Goal: Task Accomplishment & Management: Use online tool/utility

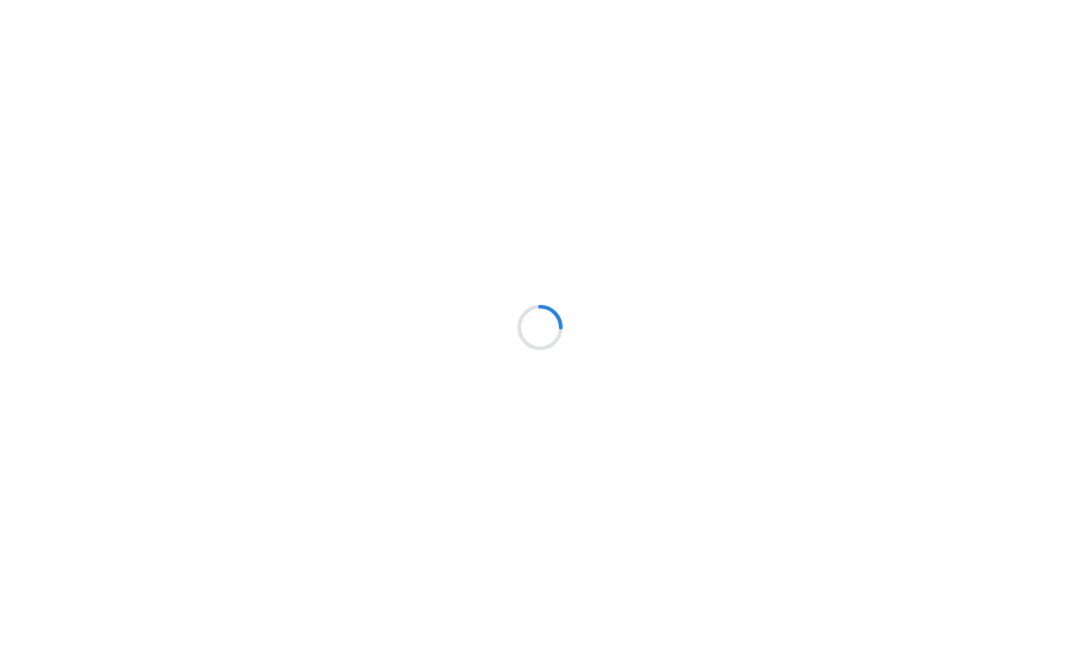
scroll to position [1, 0]
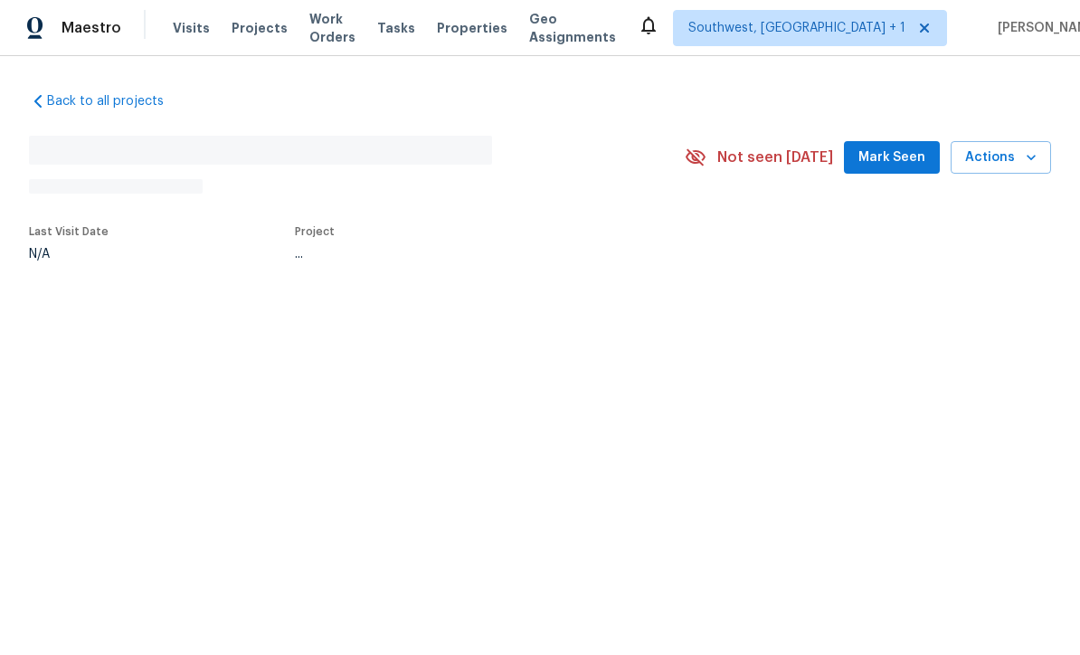
click at [246, 35] on span "Projects" at bounding box center [260, 29] width 56 height 18
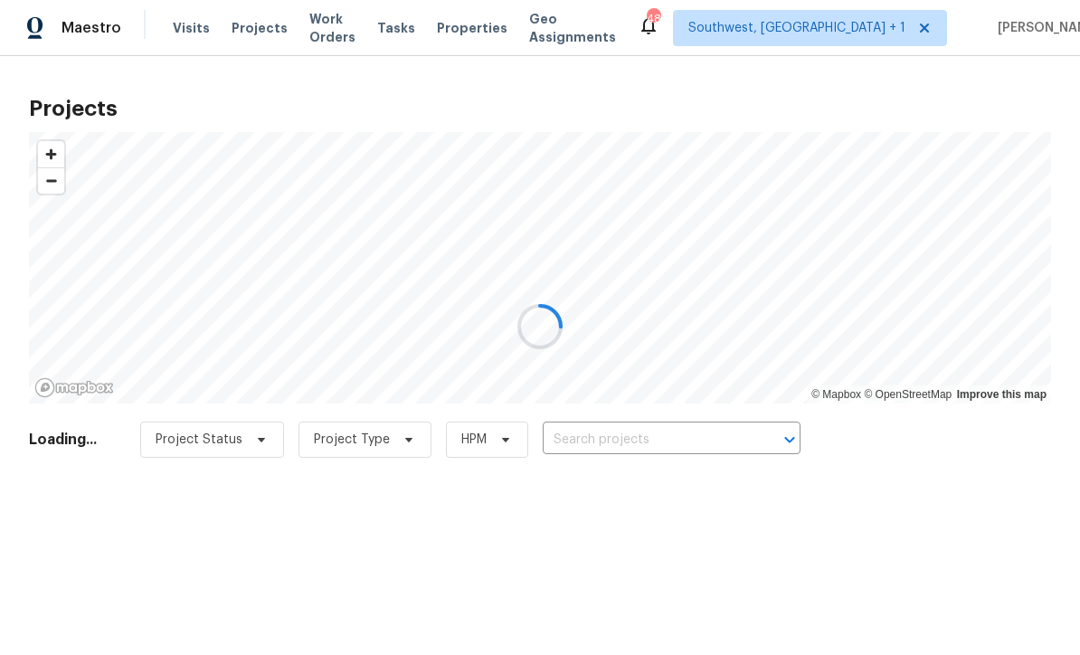
click at [247, 33] on div at bounding box center [540, 327] width 1080 height 655
click at [702, 448] on div at bounding box center [540, 327] width 1080 height 655
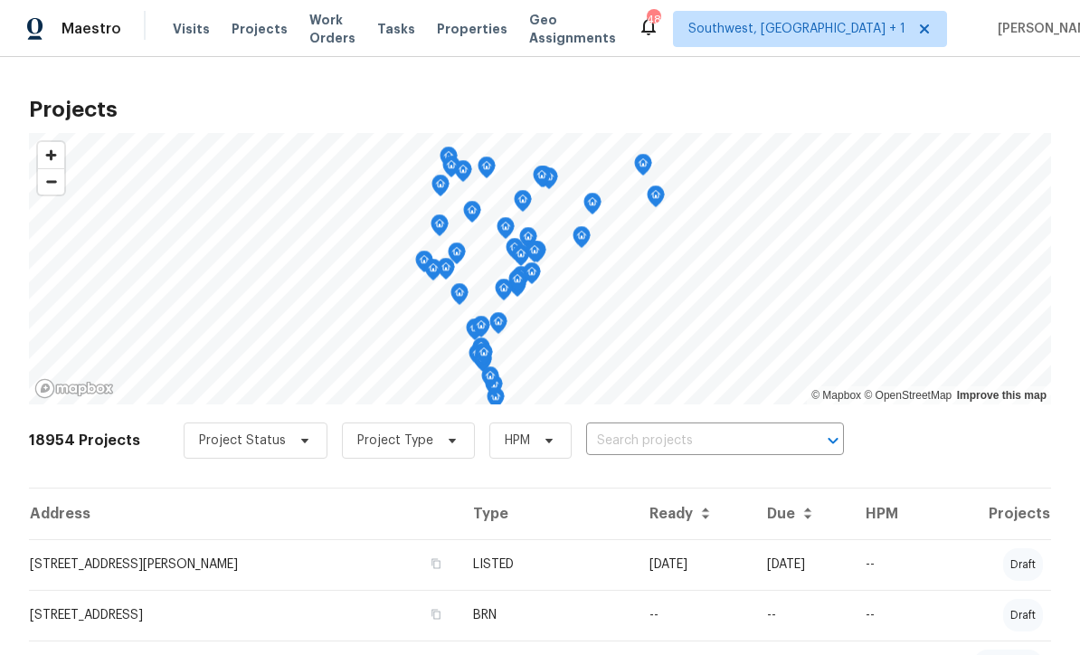
click at [675, 437] on input "text" at bounding box center [689, 441] width 207 height 28
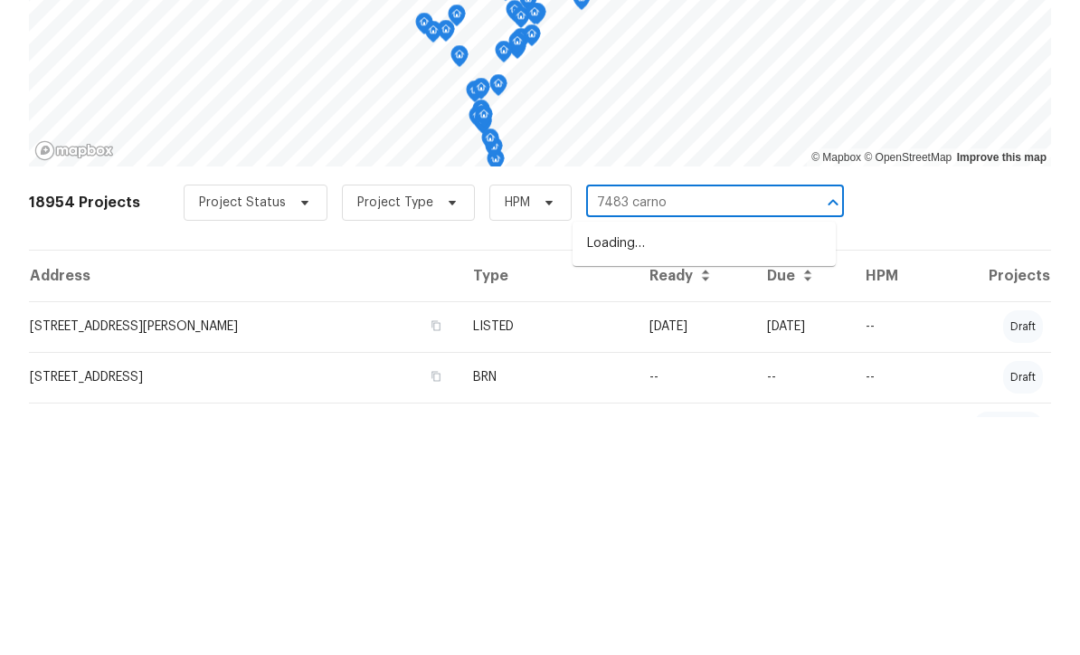
type input "7483 carnou"
click at [707, 467] on li "[STREET_ADDRESS]" at bounding box center [703, 482] width 263 height 30
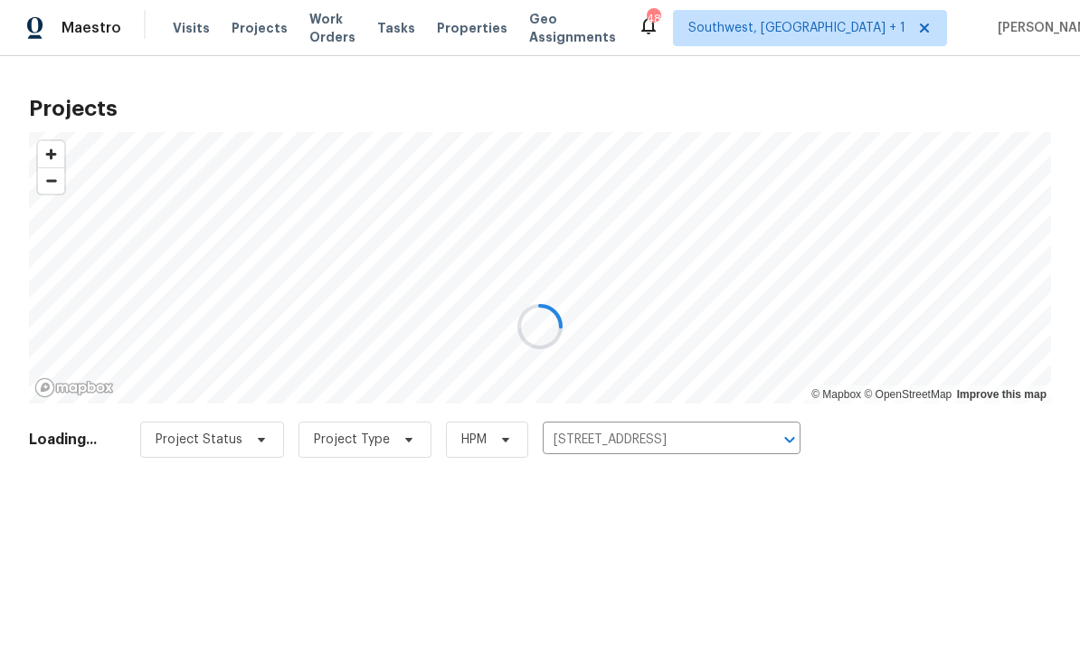
scroll to position [1, 0]
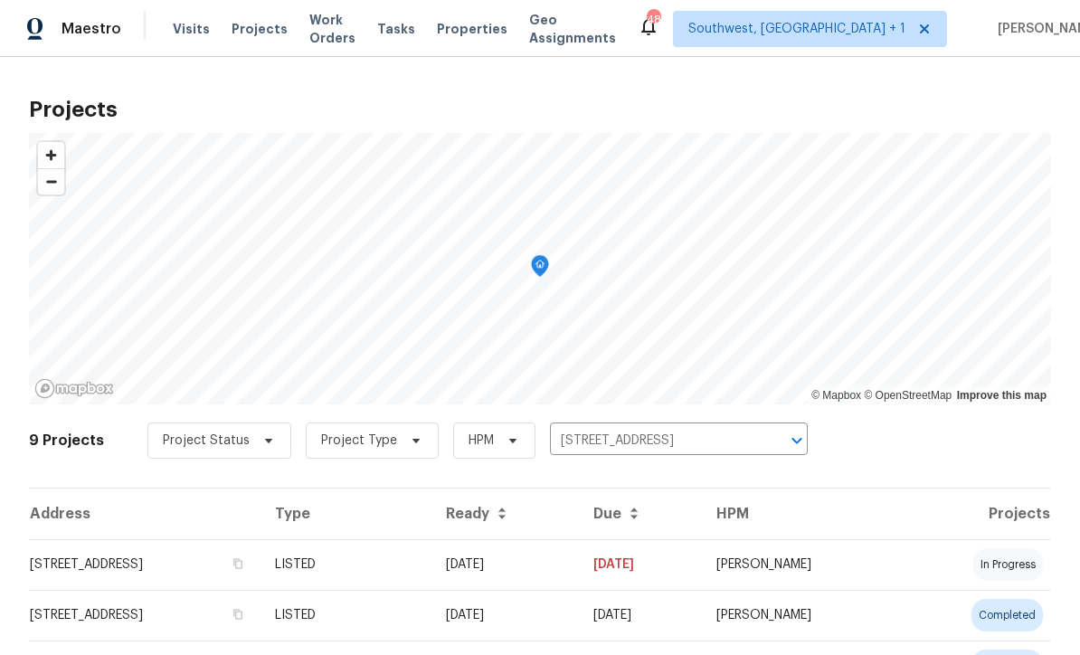
click at [579, 579] on td "[DATE]" at bounding box center [504, 564] width 147 height 51
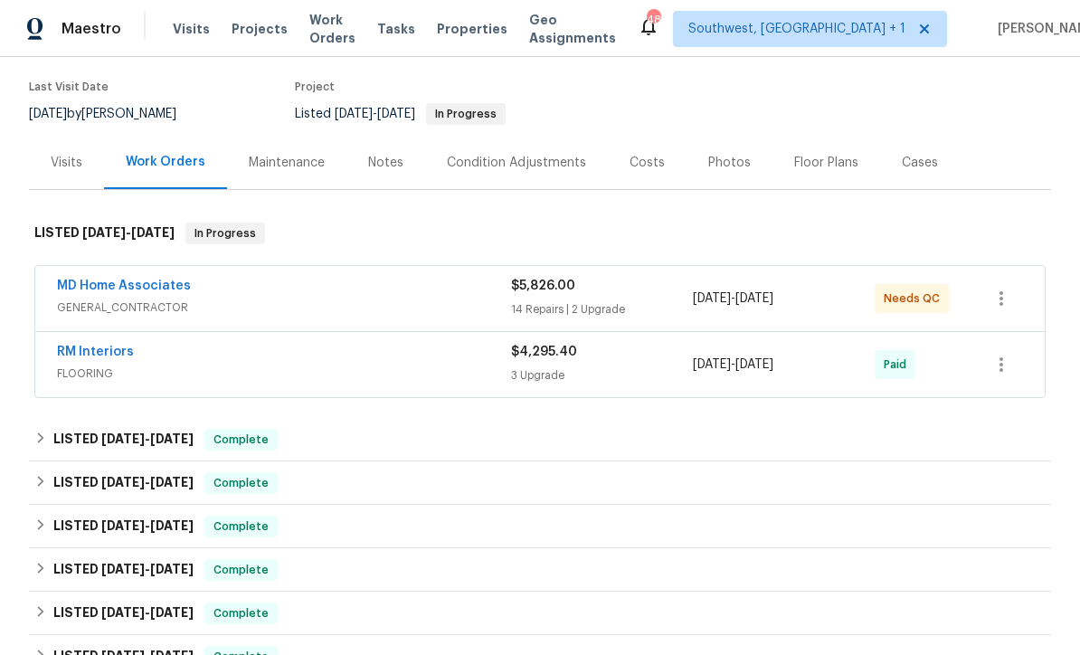
scroll to position [137, 0]
click at [494, 316] on span "GENERAL_CONTRACTOR" at bounding box center [284, 308] width 454 height 18
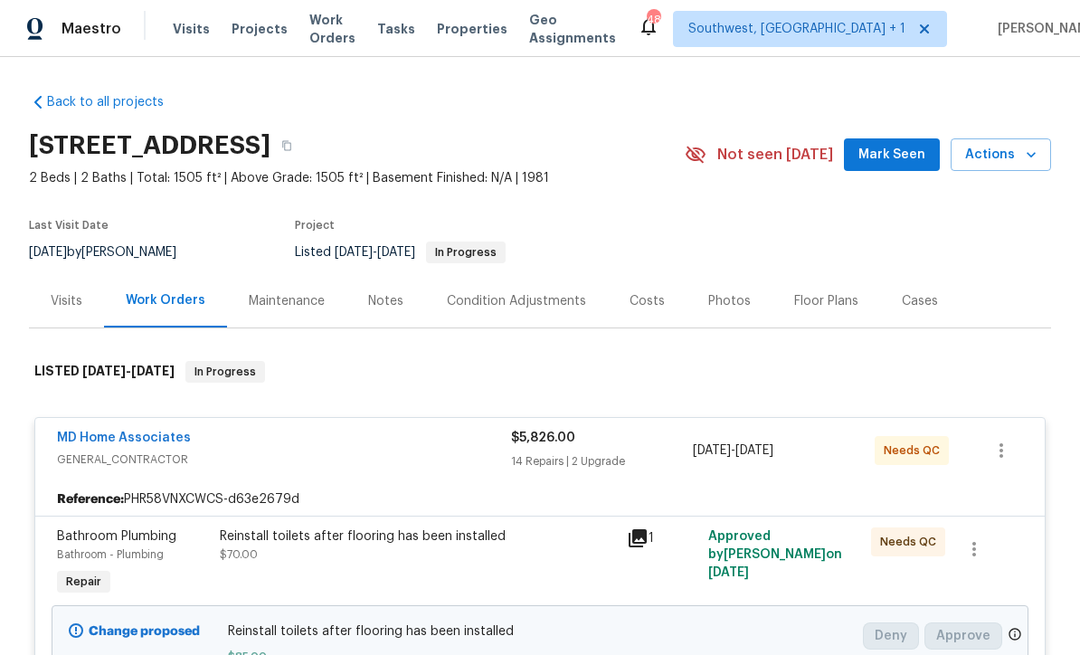
scroll to position [0, 0]
click at [277, 312] on div "Maintenance" at bounding box center [286, 300] width 119 height 53
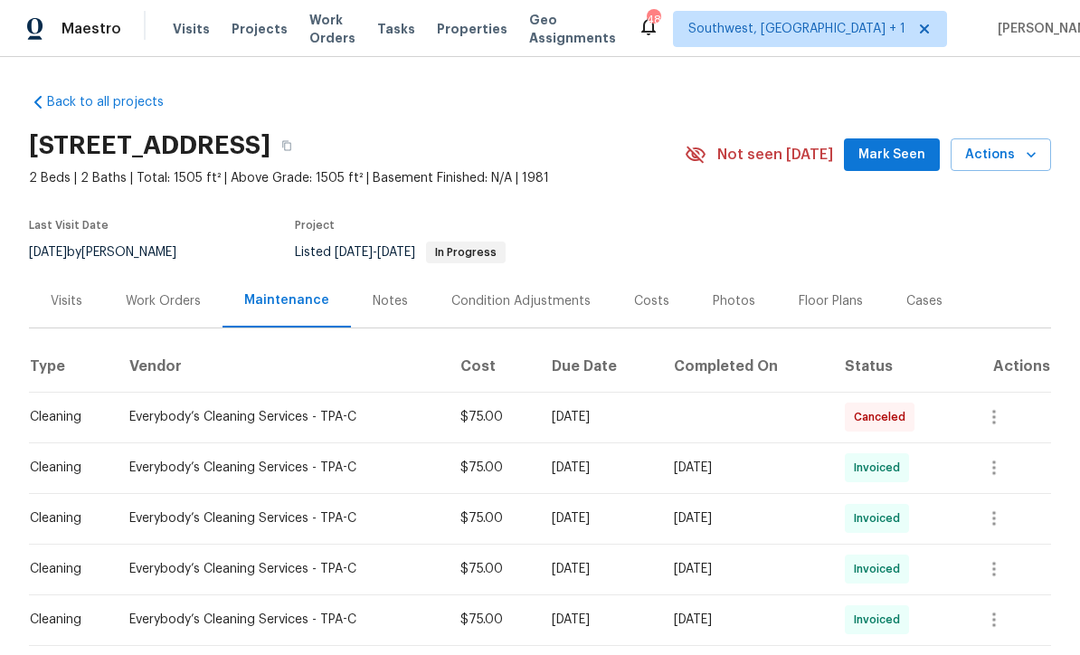
click at [146, 306] on div "Work Orders" at bounding box center [163, 301] width 75 height 18
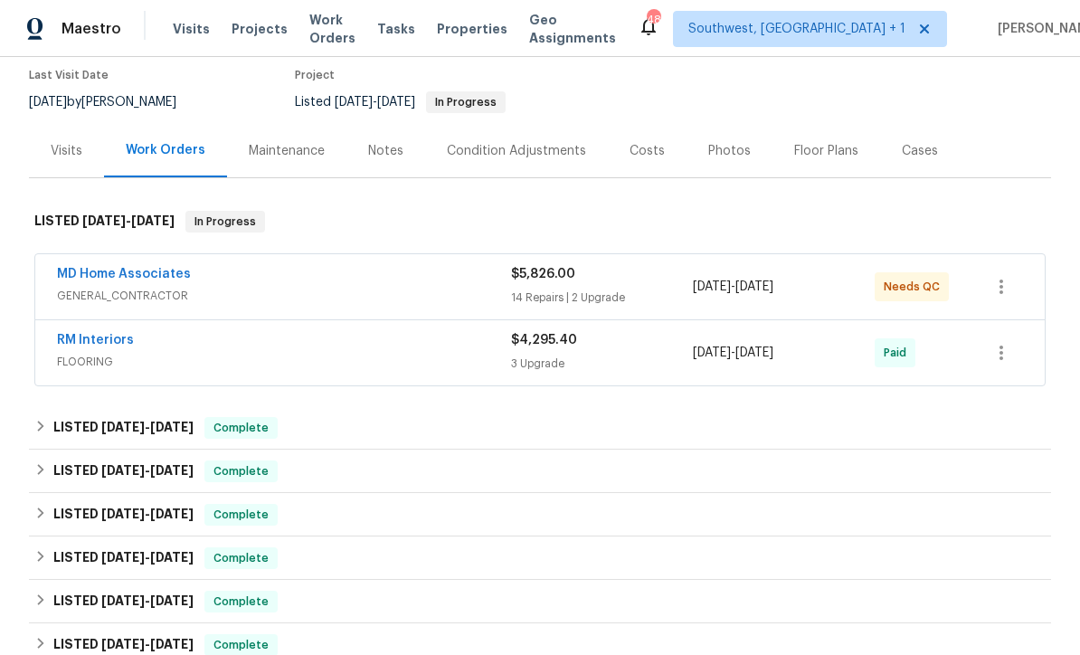
scroll to position [18, 0]
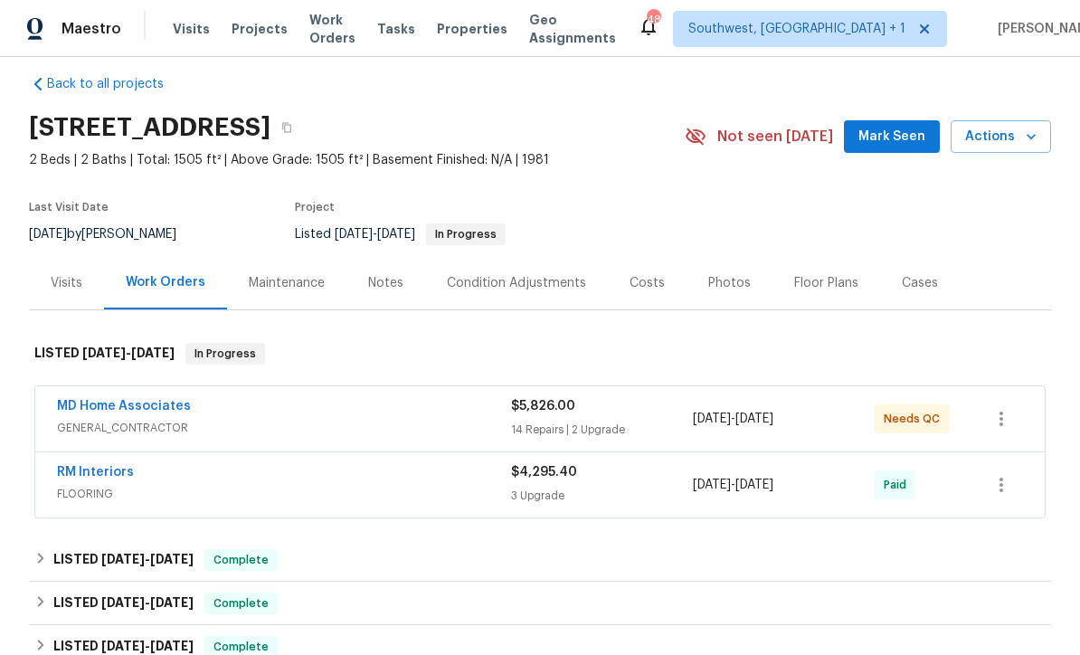
click at [733, 286] on div "Photos" at bounding box center [729, 283] width 43 height 18
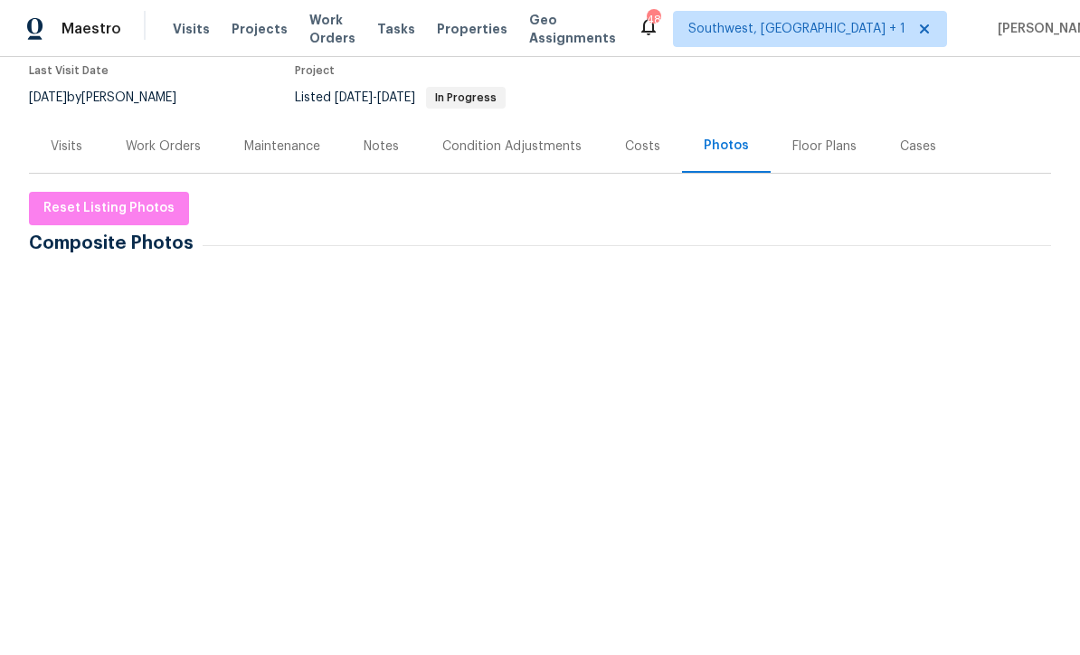
scroll to position [156, 0]
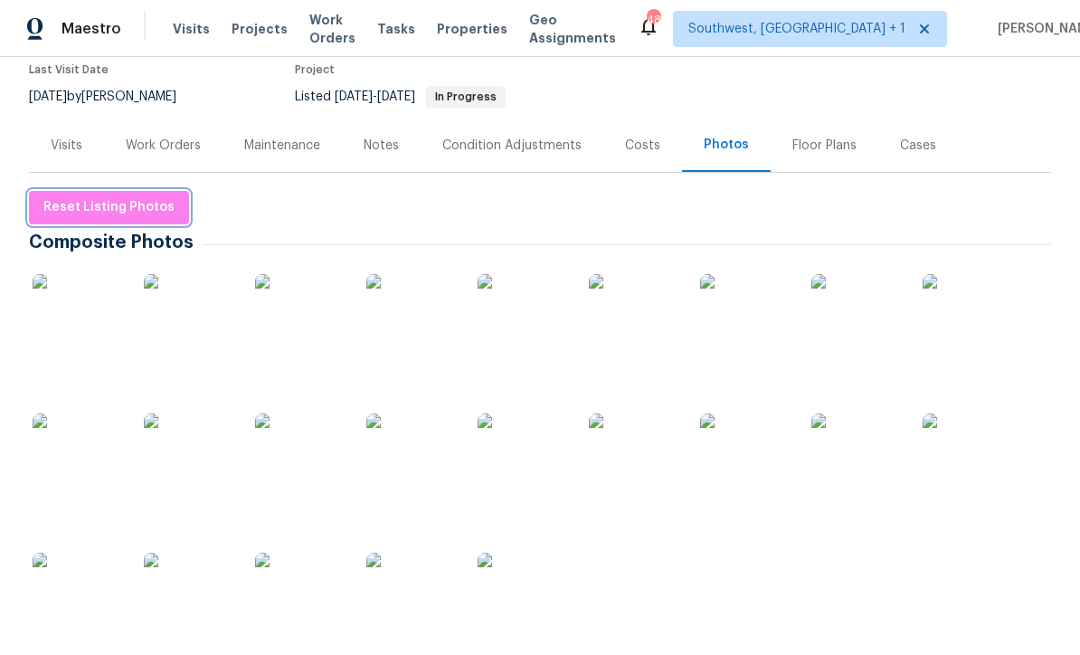
click at [77, 214] on span "Reset Listing Photos" at bounding box center [108, 207] width 131 height 23
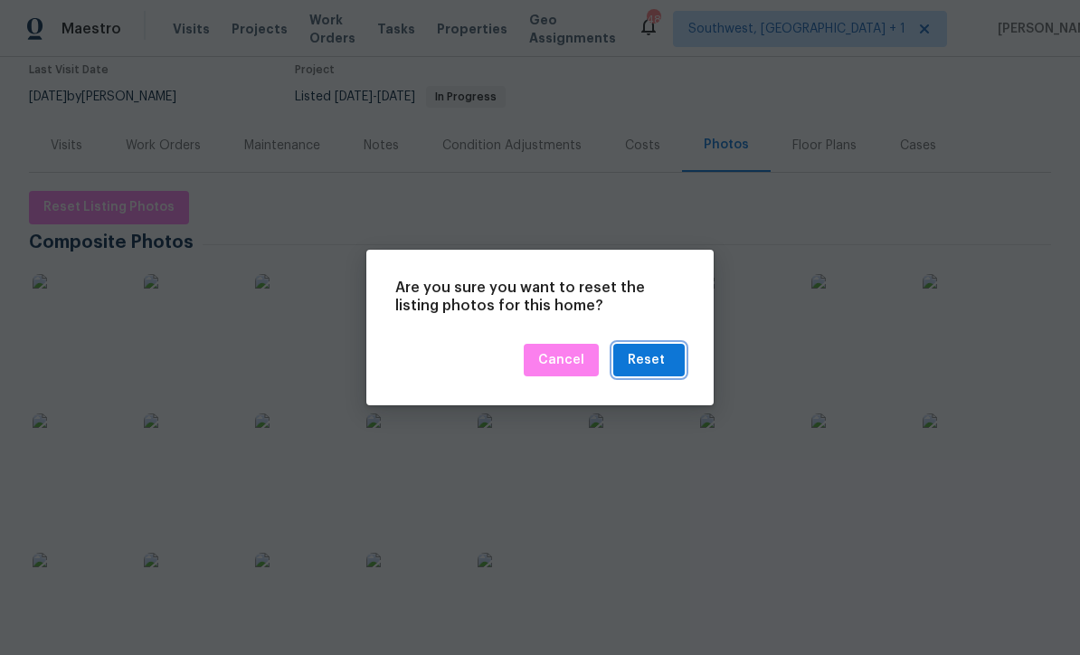
click at [662, 374] on button "Reset" at bounding box center [648, 360] width 71 height 33
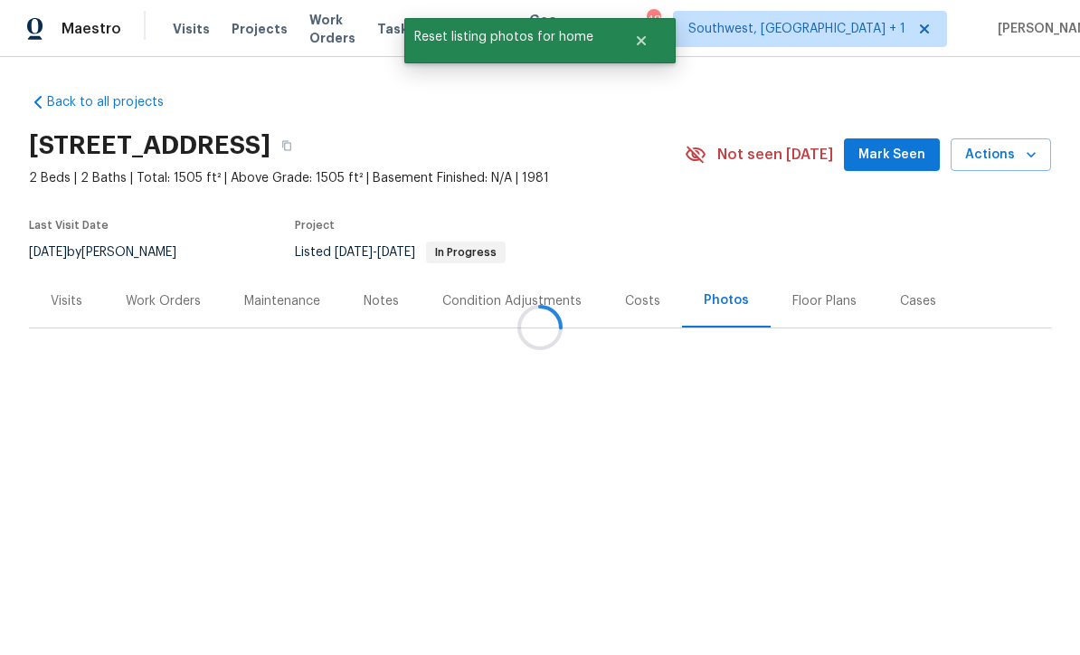
scroll to position [0, 0]
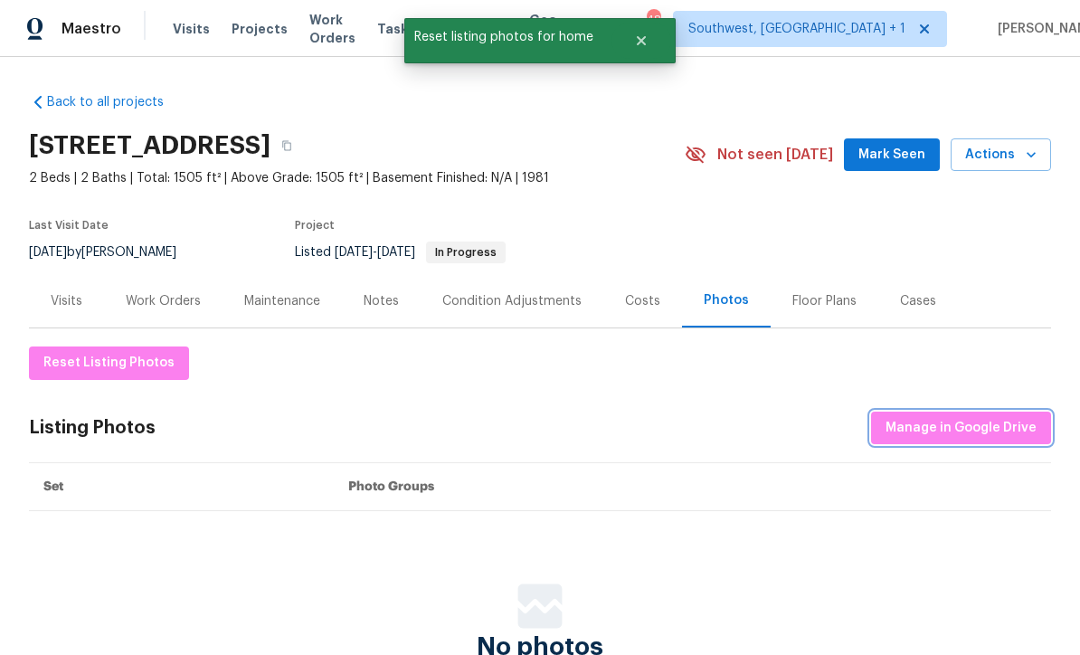
click at [953, 430] on span "Manage in Google Drive" at bounding box center [960, 428] width 151 height 23
